Goal: Task Accomplishment & Management: Manage account settings

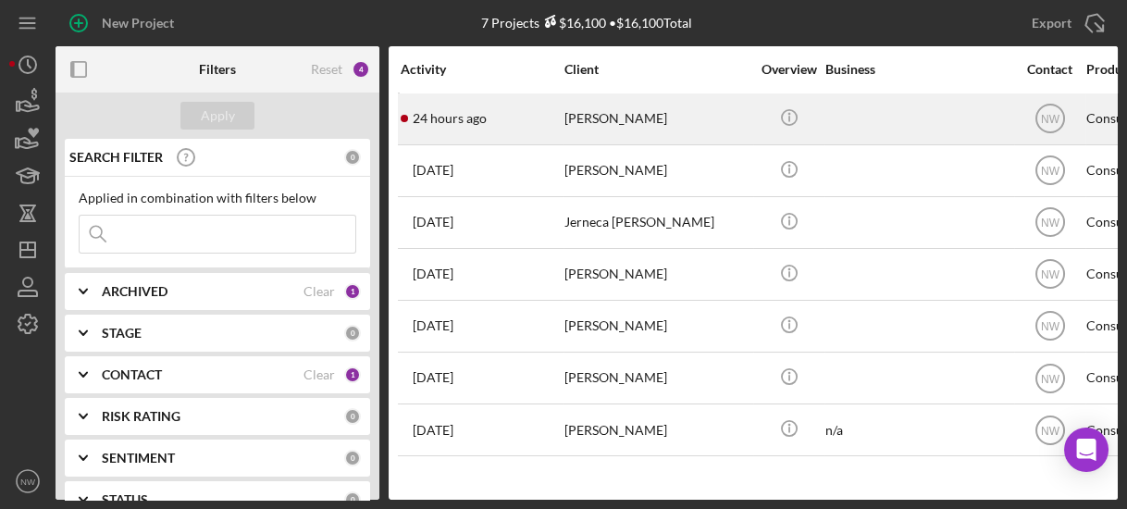
click at [581, 124] on div "[PERSON_NAME]" at bounding box center [656, 118] width 185 height 49
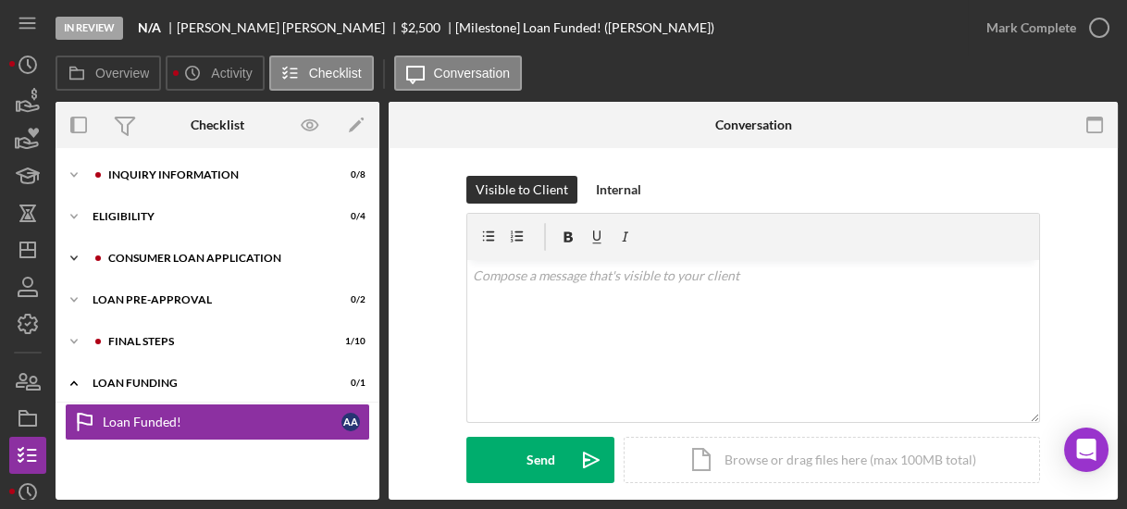
click at [70, 256] on icon "Icon/Expander" at bounding box center [74, 258] width 37 height 37
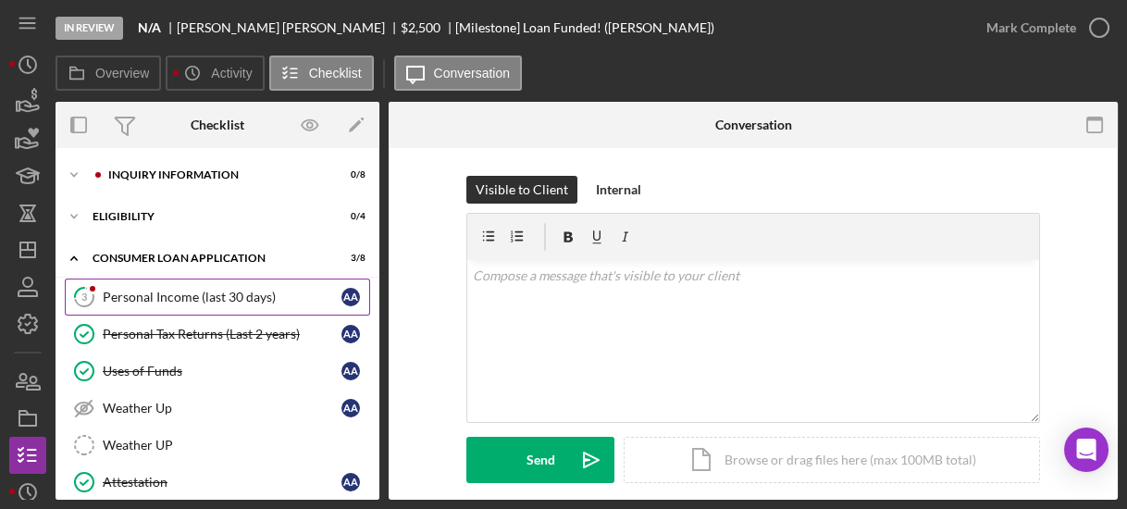
click at [131, 298] on div "Personal Income (last 30 days)" at bounding box center [222, 297] width 239 height 15
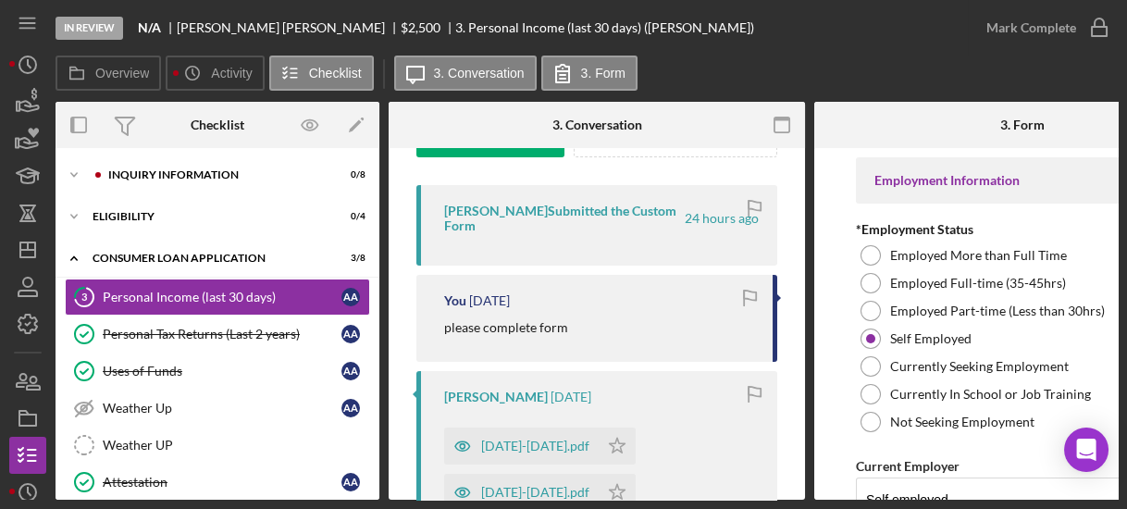
scroll to position [355, 0]
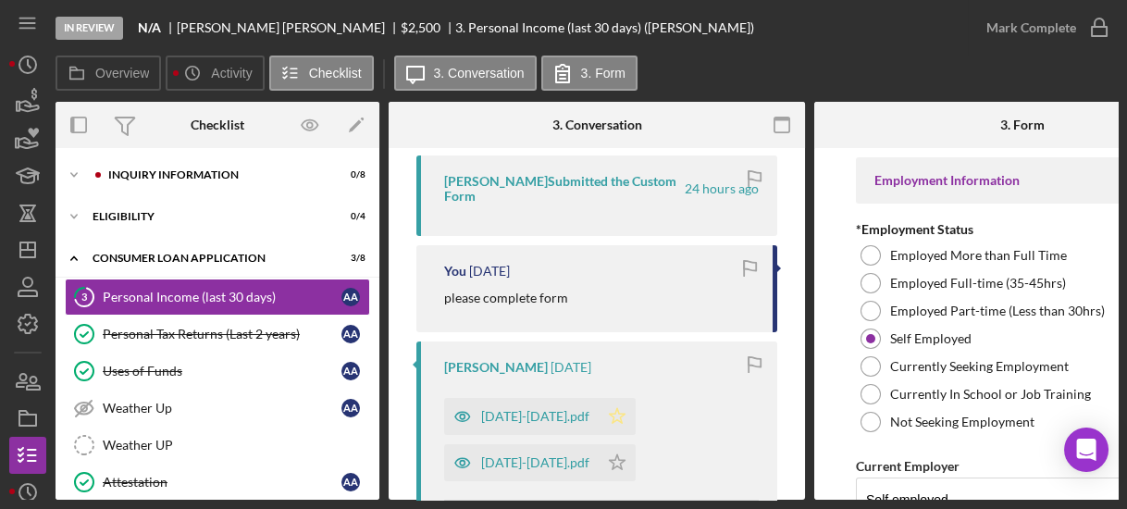
click at [599, 412] on icon "Icon/Star" at bounding box center [617, 416] width 37 height 37
click at [151, 173] on div "Inquiry Information" at bounding box center [232, 174] width 248 height 11
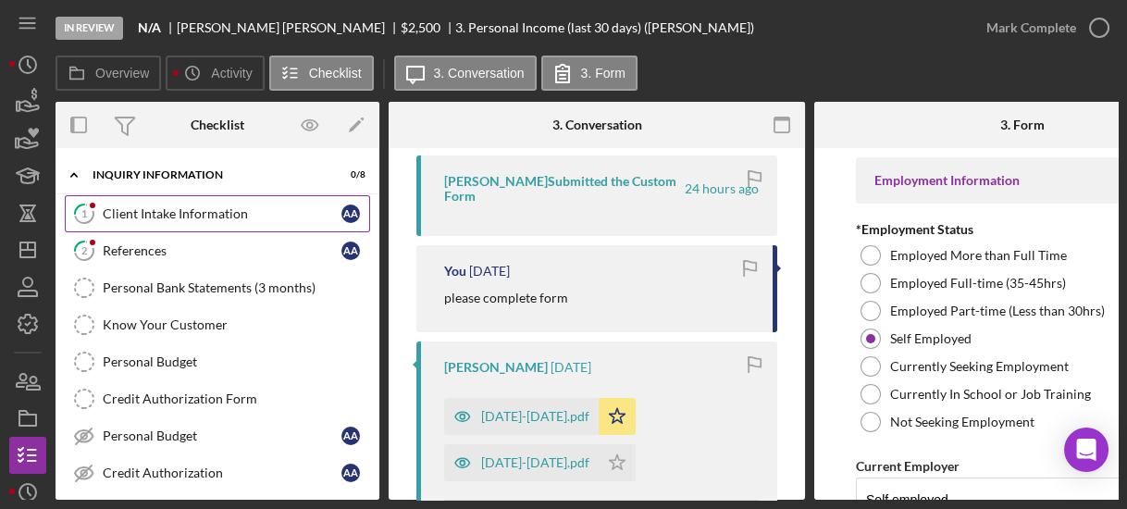
click at [161, 202] on link "1 Client Intake Information A A" at bounding box center [217, 213] width 305 height 37
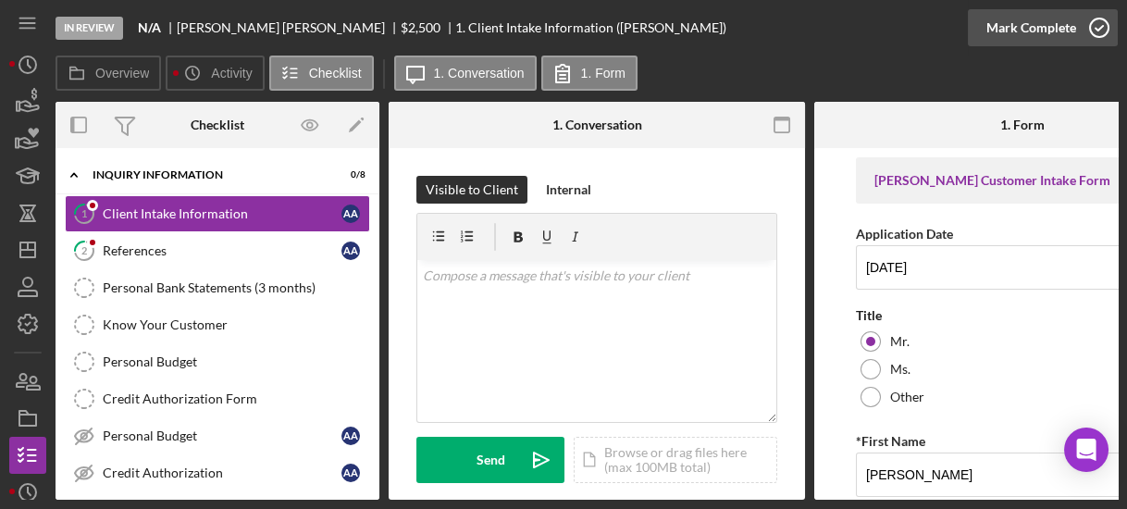
click at [1095, 26] on icon "button" at bounding box center [1099, 28] width 46 height 46
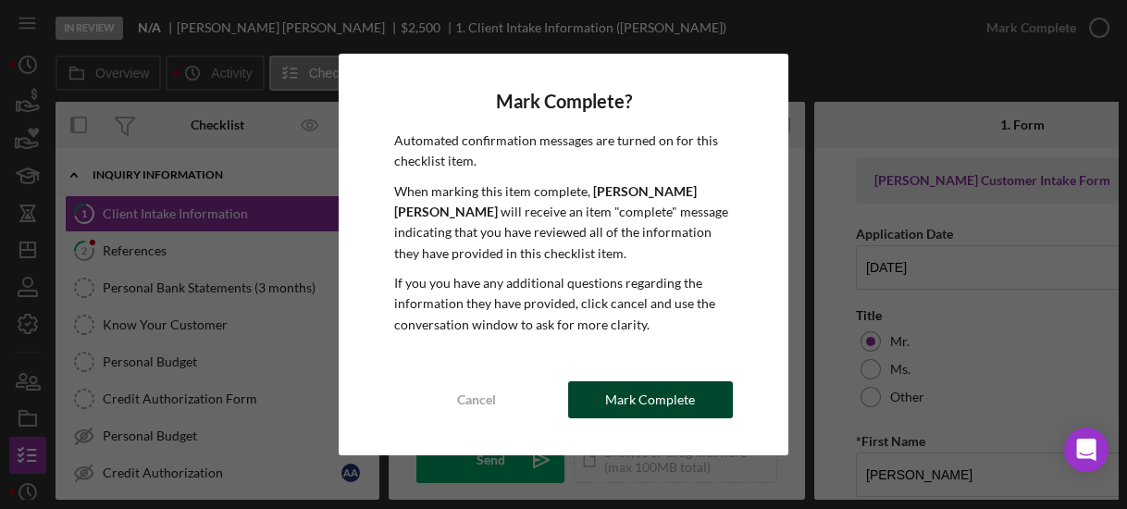
click at [611, 411] on div "Mark Complete" at bounding box center [650, 399] width 90 height 37
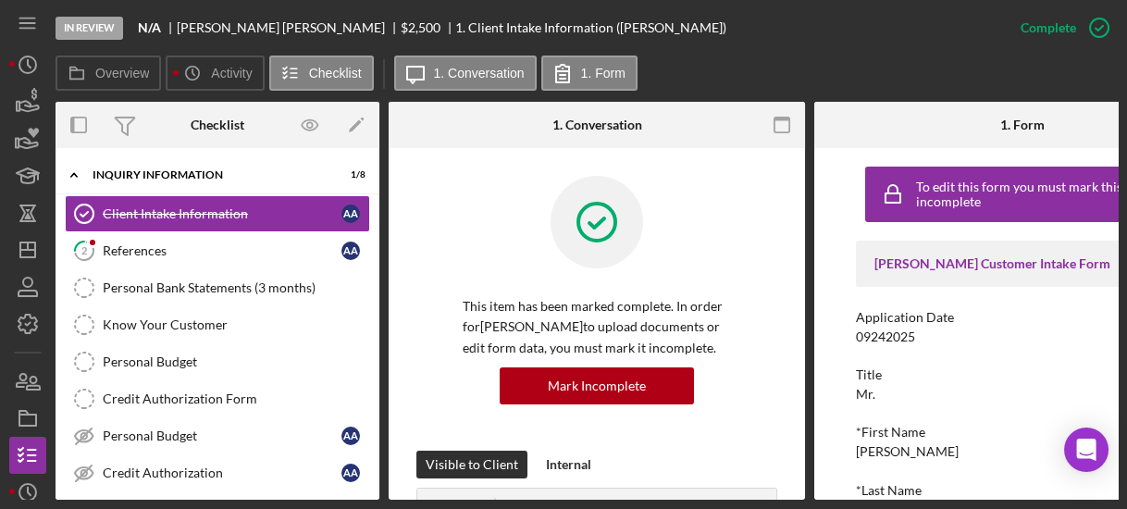
click at [611, 411] on div "This item has been marked complete. In order for [PERSON_NAME] to upload docume…" at bounding box center [596, 313] width 361 height 275
click at [184, 254] on div "References" at bounding box center [222, 250] width 239 height 15
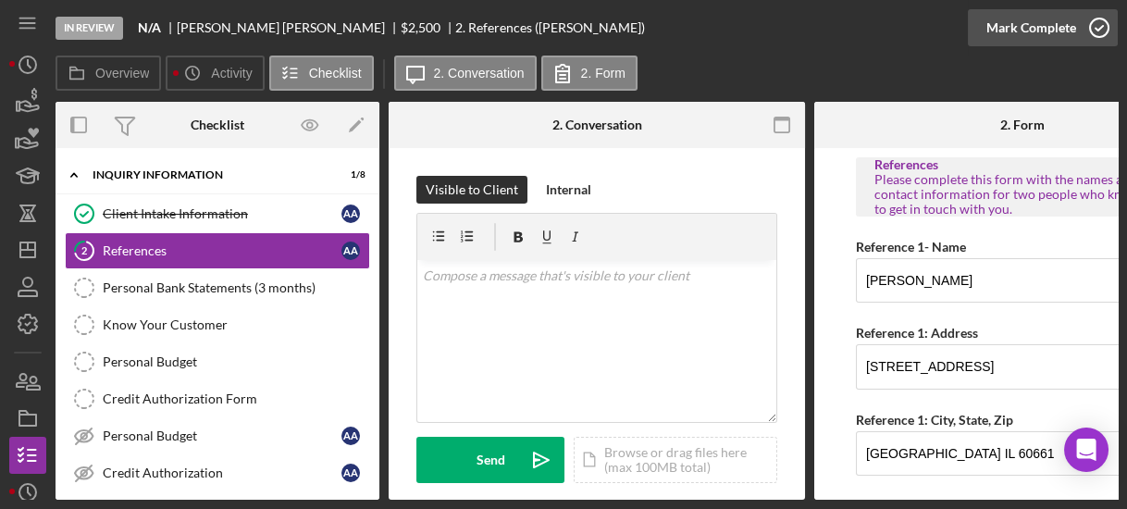
click at [1107, 38] on icon "button" at bounding box center [1099, 28] width 46 height 46
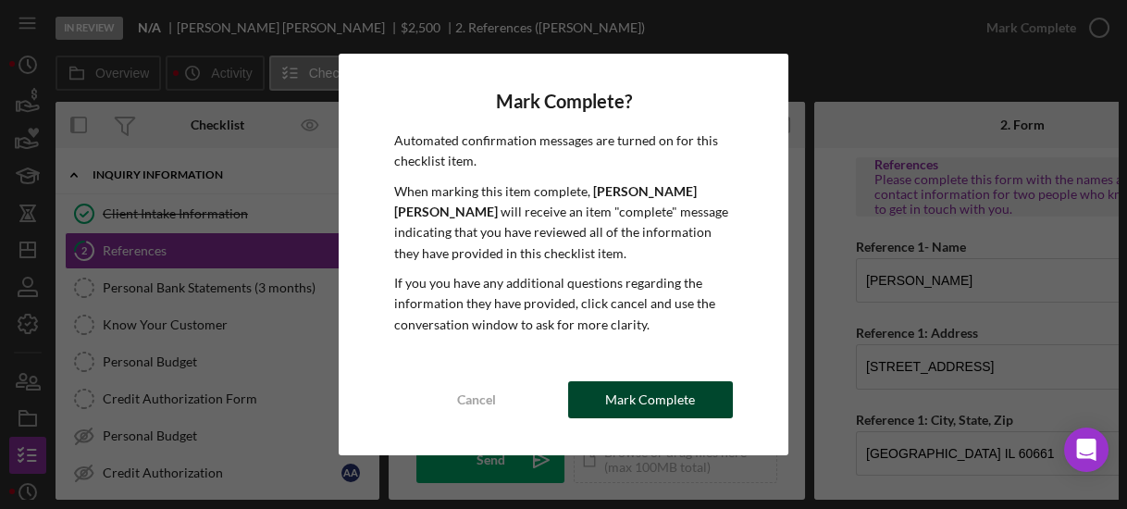
click at [667, 400] on div "Mark Complete" at bounding box center [650, 399] width 90 height 37
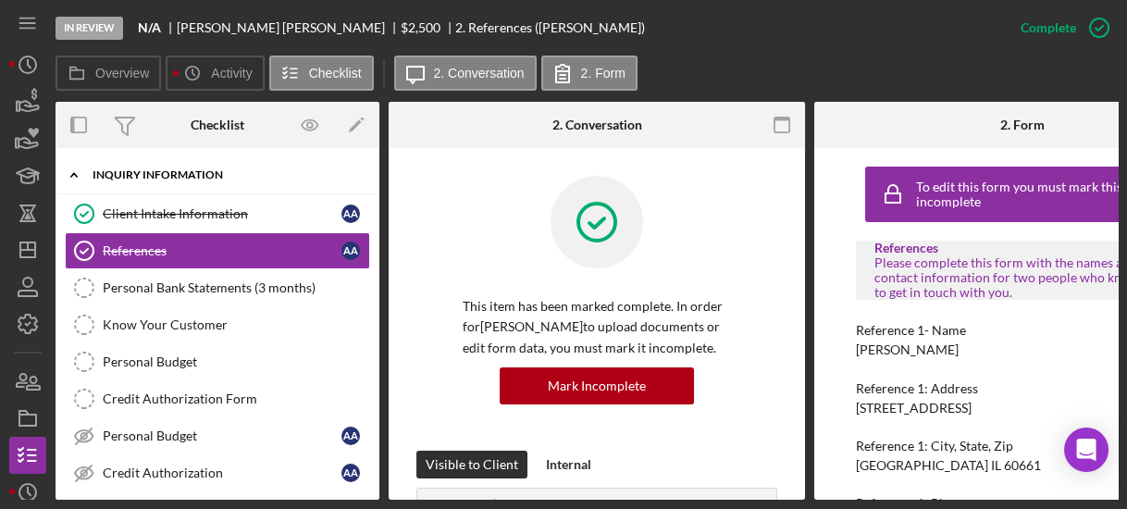
click at [72, 170] on icon "Icon/Expander" at bounding box center [74, 174] width 37 height 37
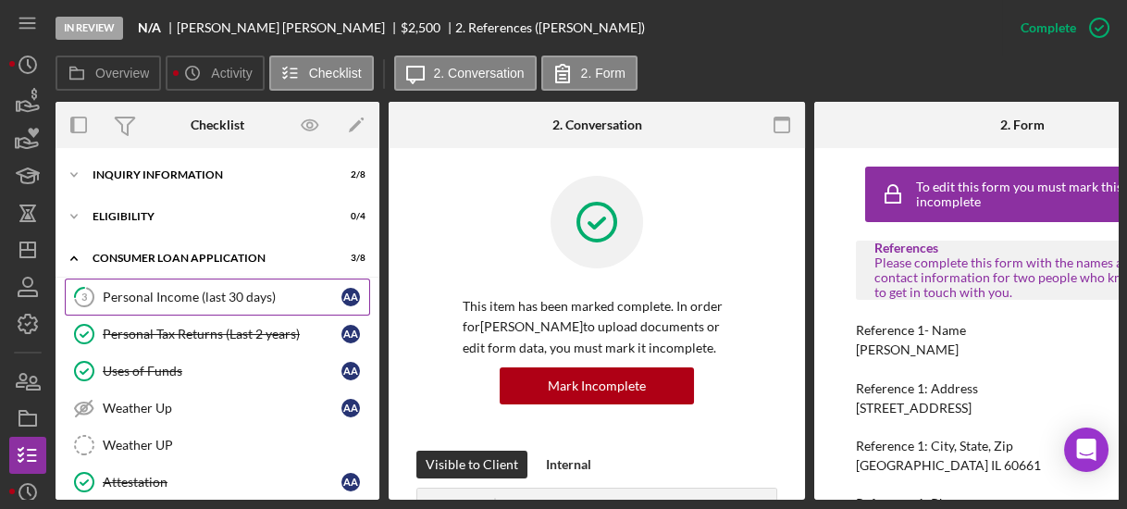
click at [134, 296] on div "Personal Income (last 30 days)" at bounding box center [222, 297] width 239 height 15
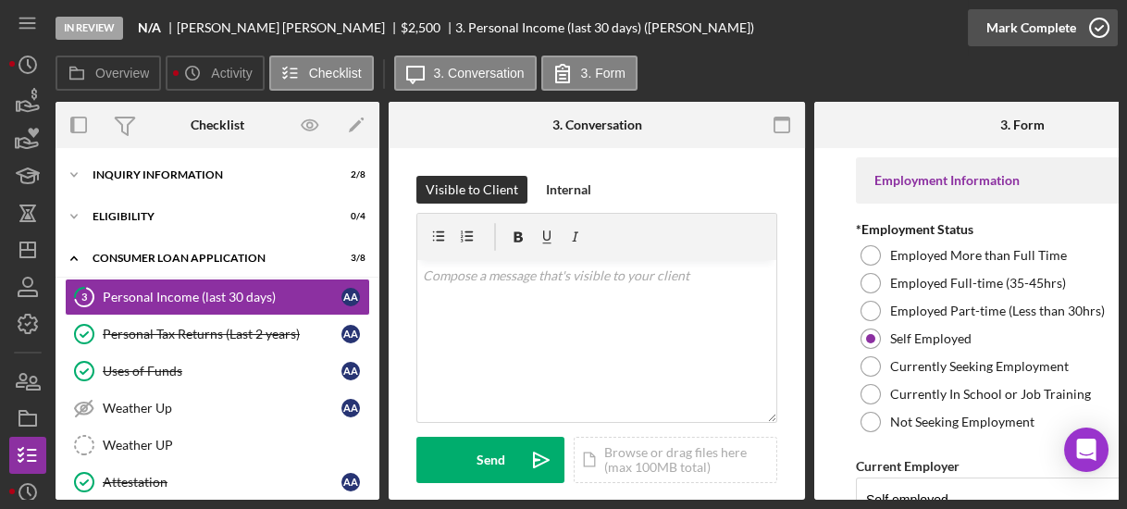
click at [1097, 27] on icon "button" at bounding box center [1099, 28] width 46 height 46
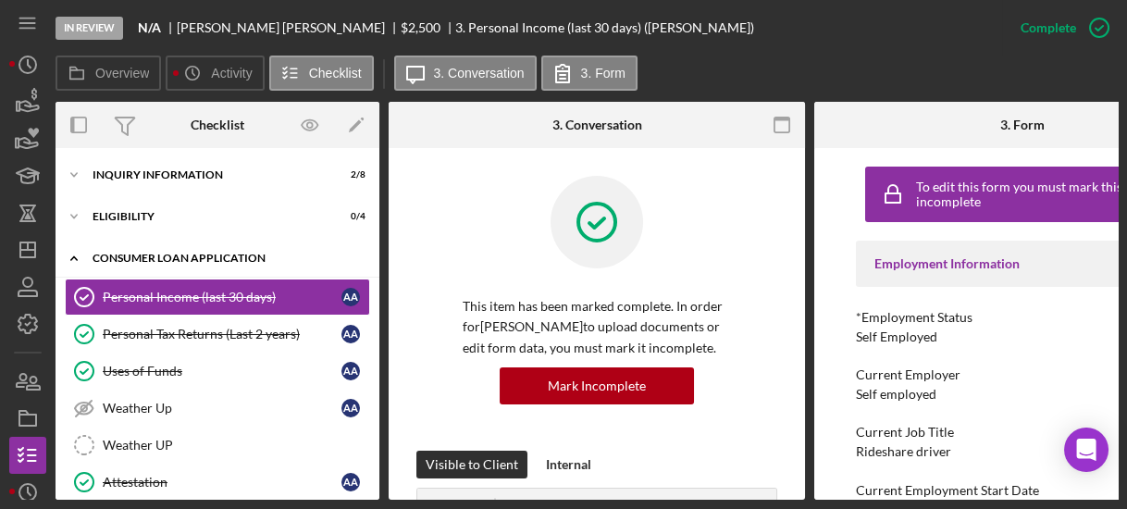
click at [72, 258] on polyline at bounding box center [74, 258] width 6 height 4
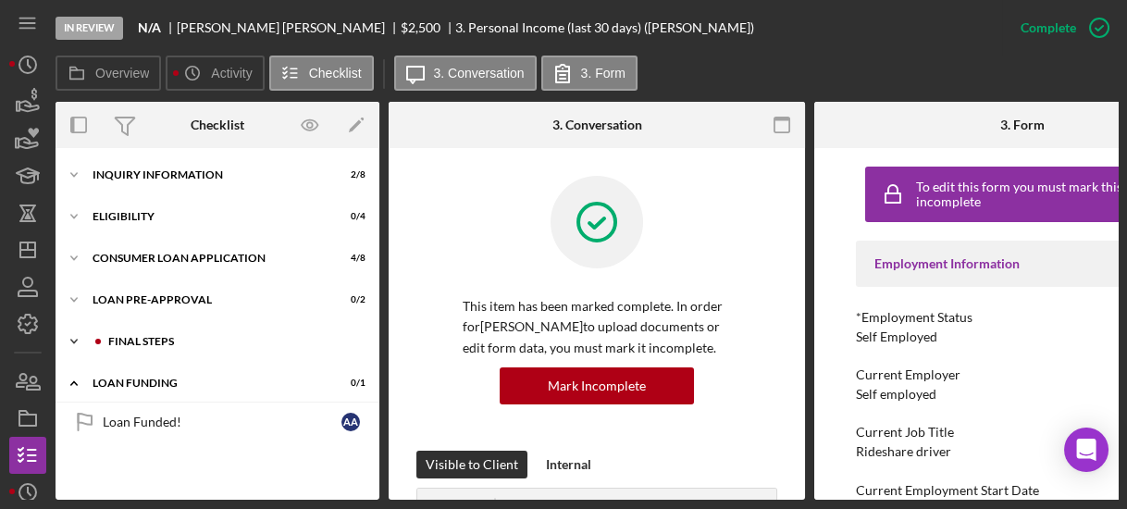
click at [78, 340] on icon "Icon/Expander" at bounding box center [74, 341] width 37 height 37
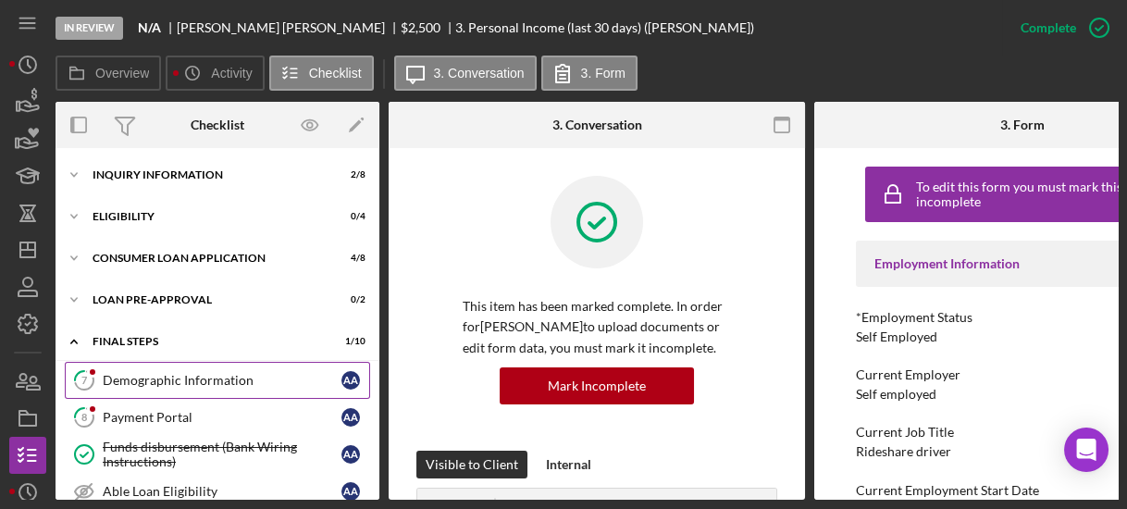
click at [130, 373] on div "Demographic Information" at bounding box center [222, 380] width 239 height 15
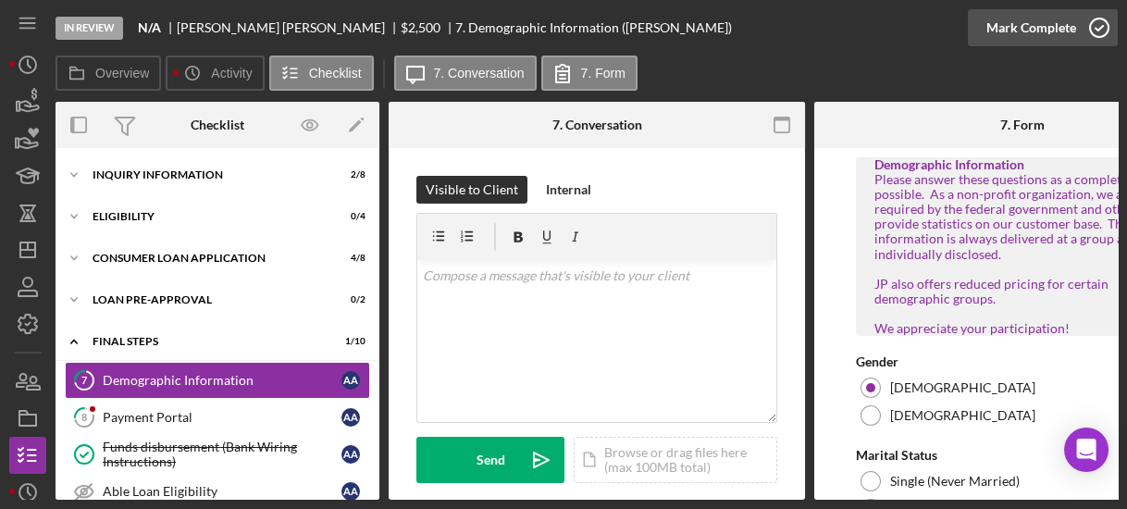
click at [1098, 23] on icon "button" at bounding box center [1099, 28] width 46 height 46
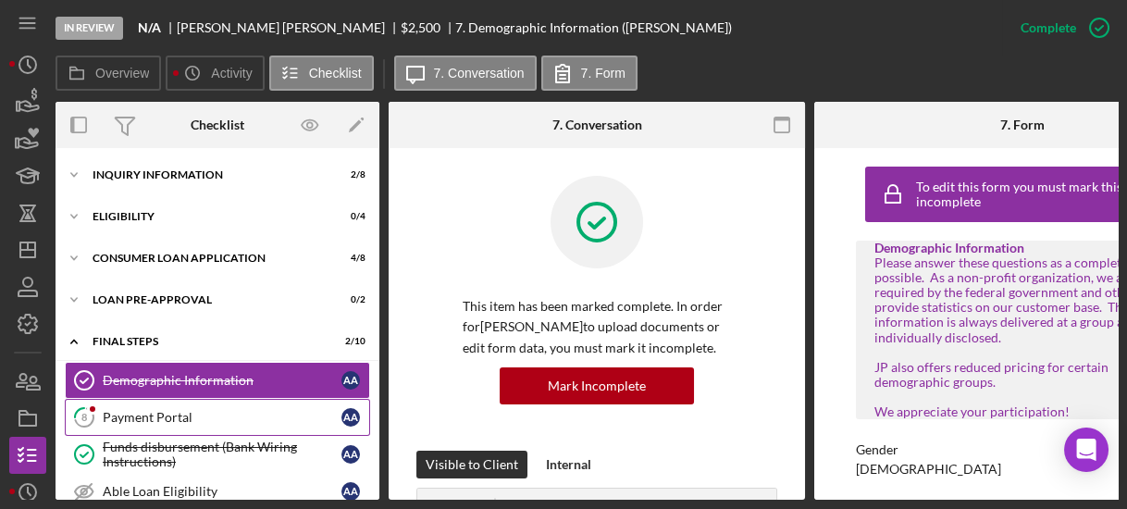
click at [141, 401] on link "8 Payment Portal A A" at bounding box center [217, 417] width 305 height 37
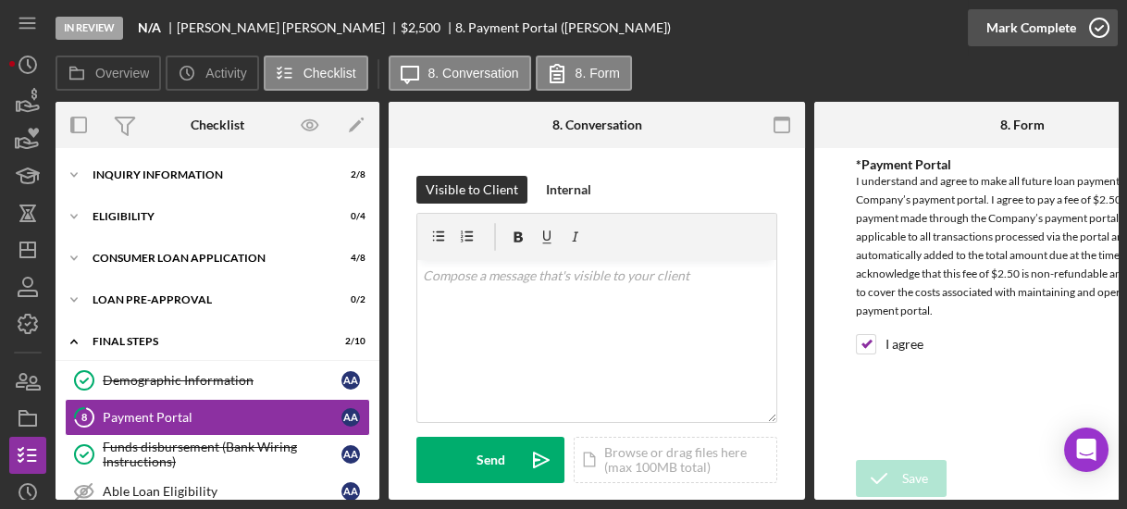
click at [1089, 24] on icon "button" at bounding box center [1099, 28] width 46 height 46
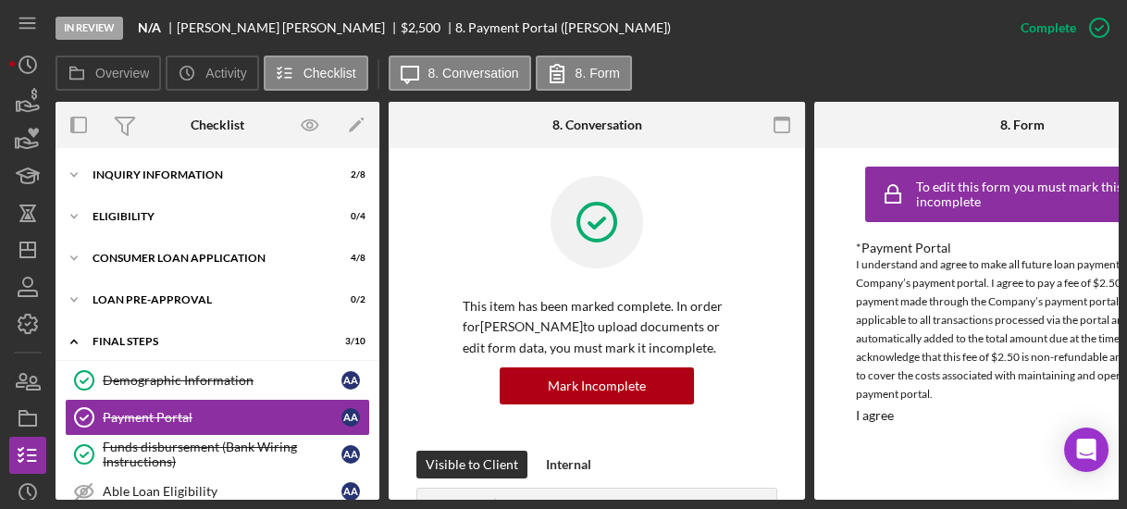
click at [379, 428] on div "Overview Internal Workflow Stage In Review Icon/Dropdown Arrow Archive (can una…" at bounding box center [587, 301] width 1062 height 398
